Goal: Transaction & Acquisition: Purchase product/service

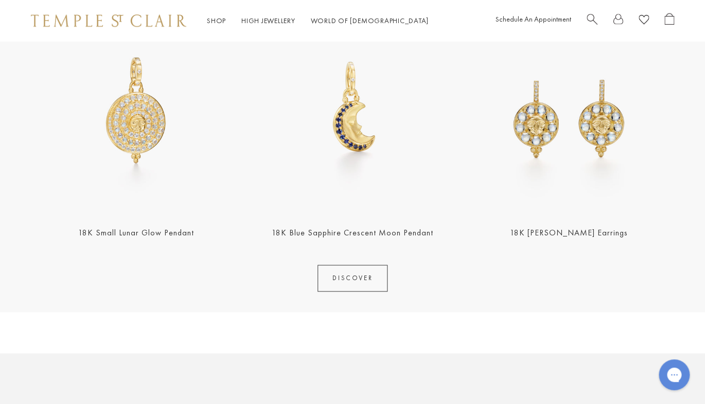
scroll to position [435, 0]
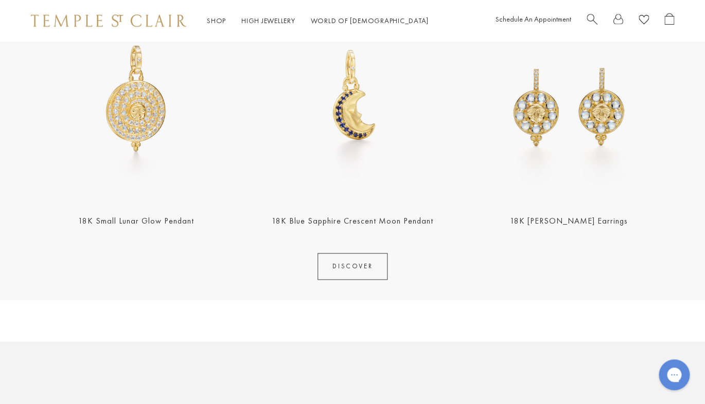
click at [349, 264] on link "DISCOVER" at bounding box center [352, 266] width 70 height 27
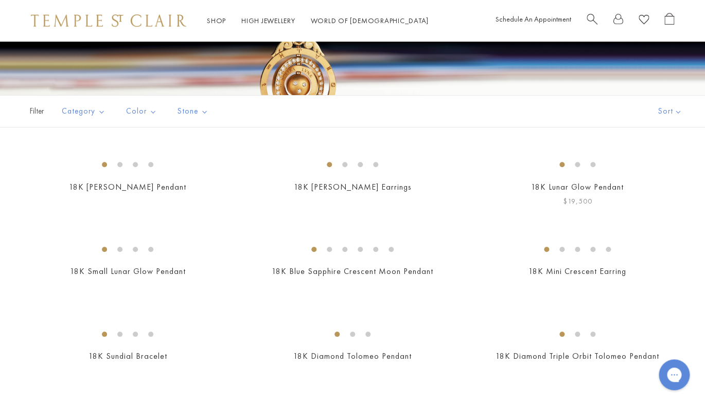
scroll to position [152, 0]
click at [0, 0] on img at bounding box center [0, 0] width 0 height 0
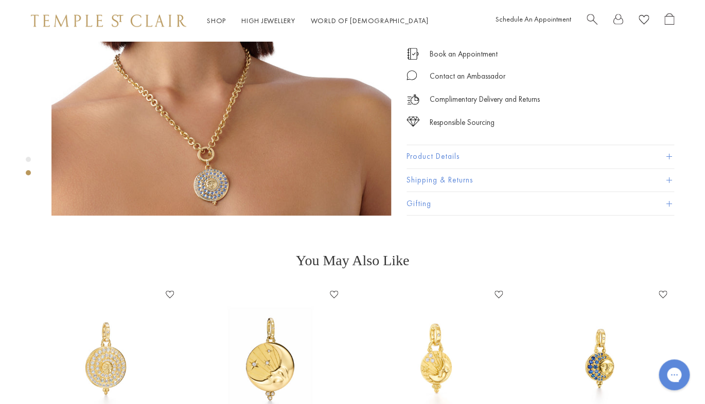
scroll to position [521, 0]
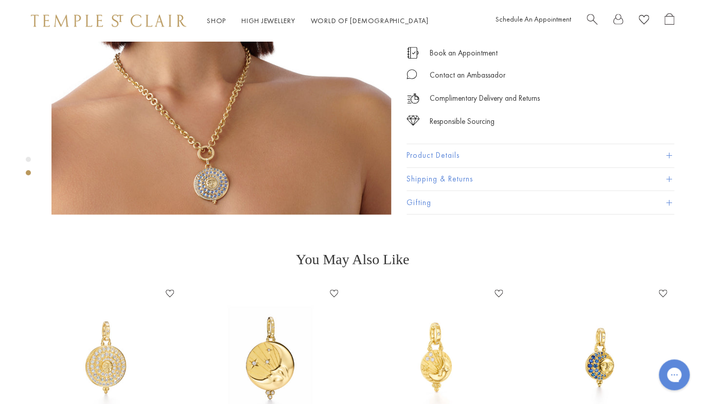
click at [234, 147] on img at bounding box center [221, 45] width 340 height 340
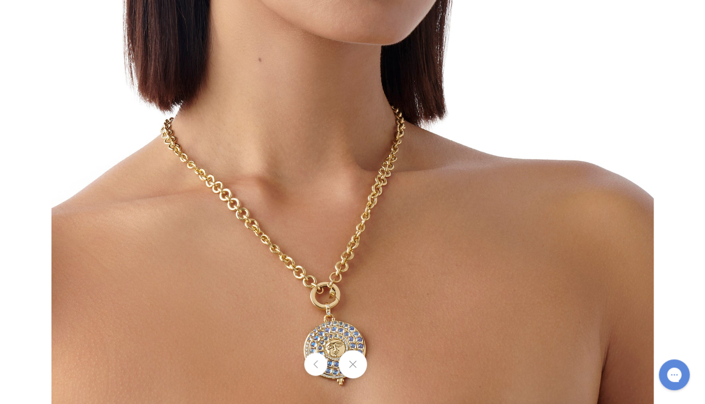
click at [359, 314] on img at bounding box center [352, 103] width 602 height 602
